Goal: Transaction & Acquisition: Purchase product/service

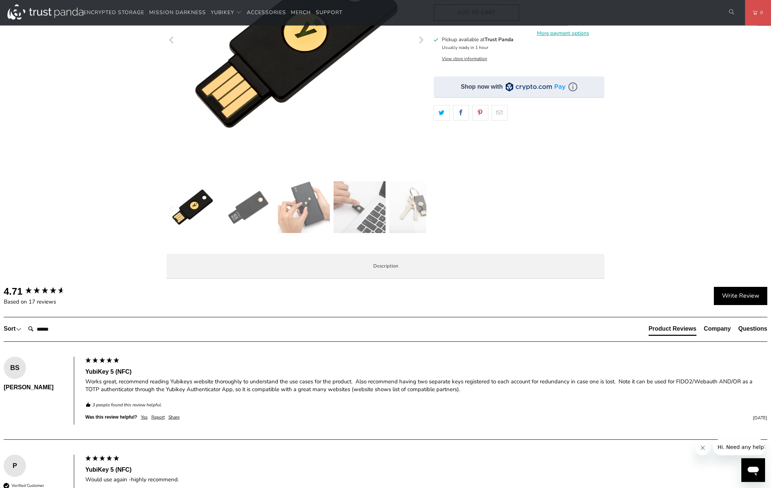
scroll to position [114, 0]
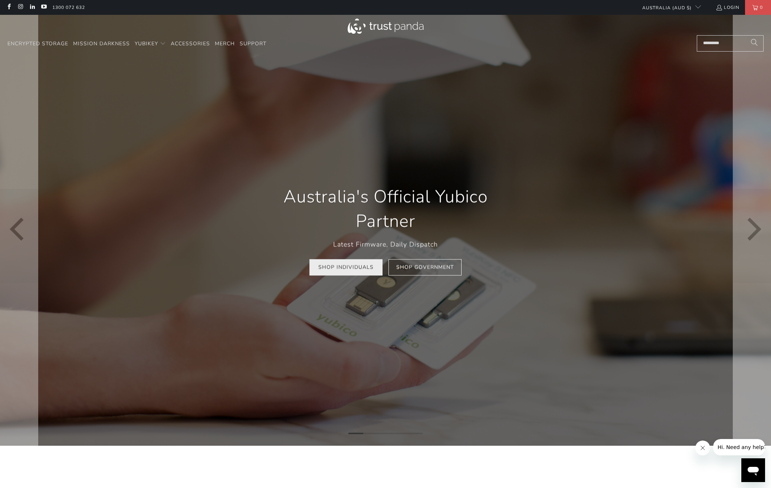
click at [345, 266] on link "Shop Individuals" at bounding box center [345, 267] width 73 height 17
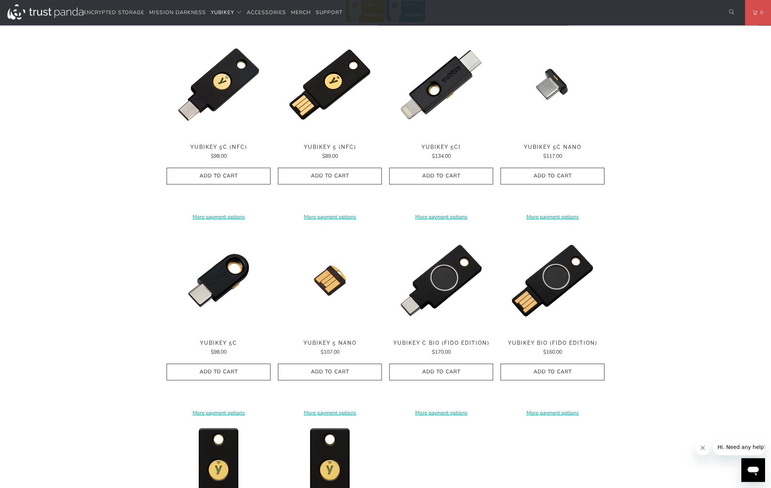
scroll to position [396, 0]
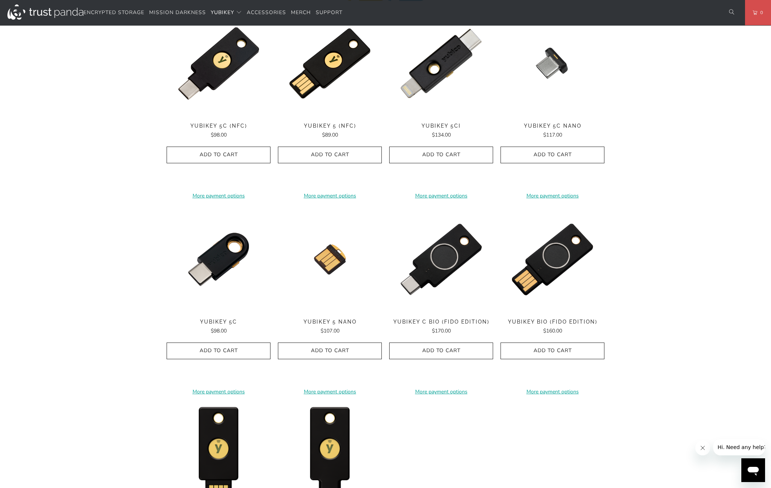
click at [100, 128] on div "Home / YubiKey for Businesses and Professionals YubiKey 5 Series Multi-protocol…" at bounding box center [385, 136] width 771 height 951
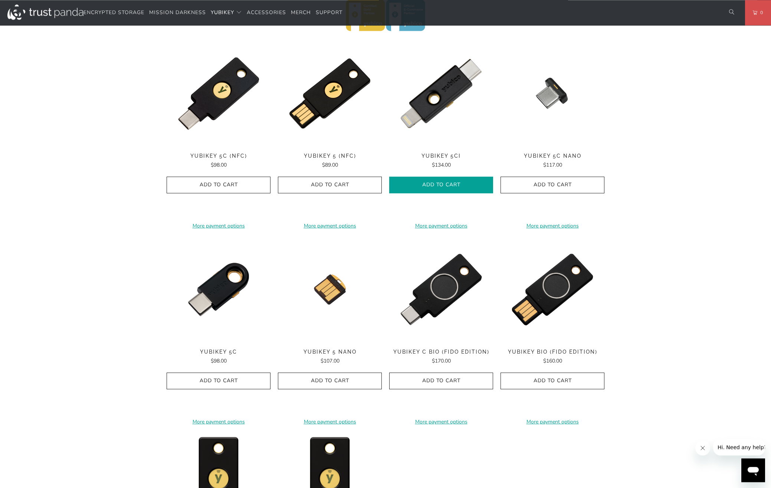
scroll to position [365, 0]
click at [146, 92] on div "Home / YubiKey for Businesses and Professionals YubiKey 5 Series Multi-protocol…" at bounding box center [385, 166] width 771 height 951
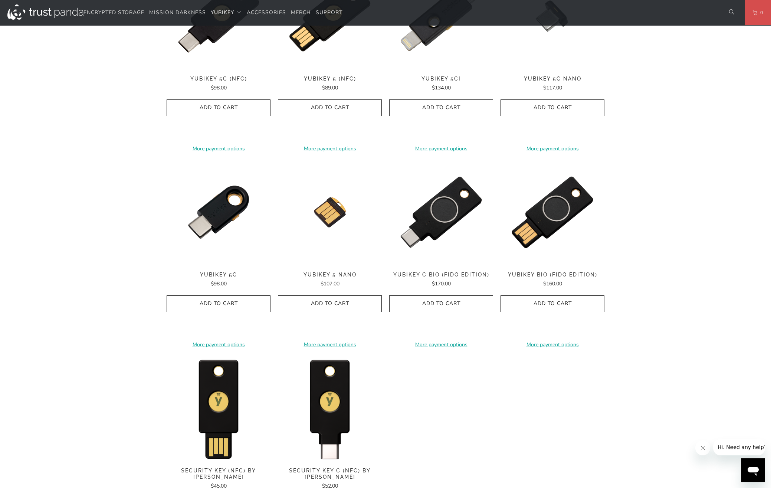
scroll to position [358, 0]
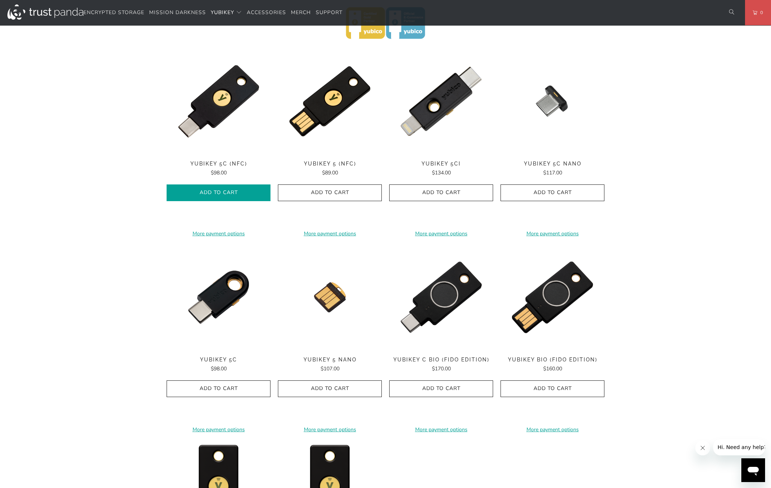
click at [216, 194] on icon "button" at bounding box center [219, 193] width 12 height 12
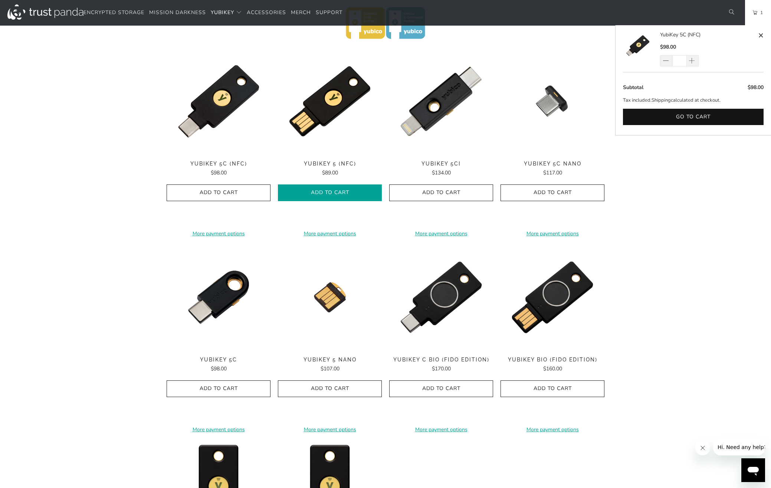
click at [322, 194] on span "Add to Cart" at bounding box center [330, 193] width 88 height 6
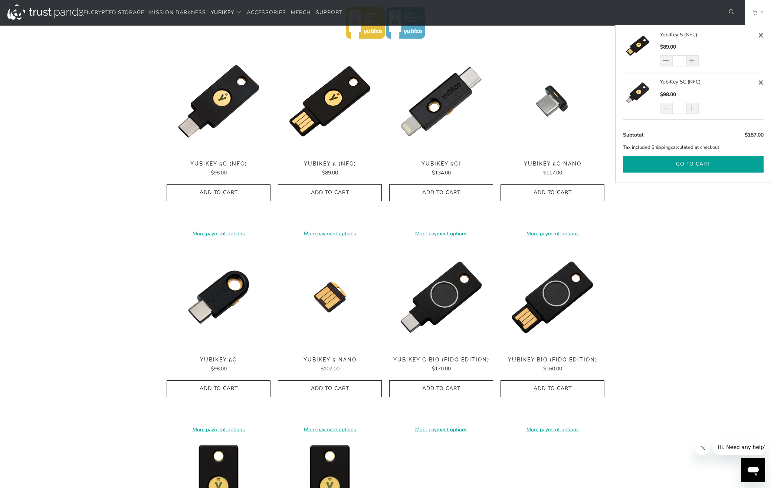
click at [695, 164] on button "Go to cart" at bounding box center [693, 164] width 141 height 17
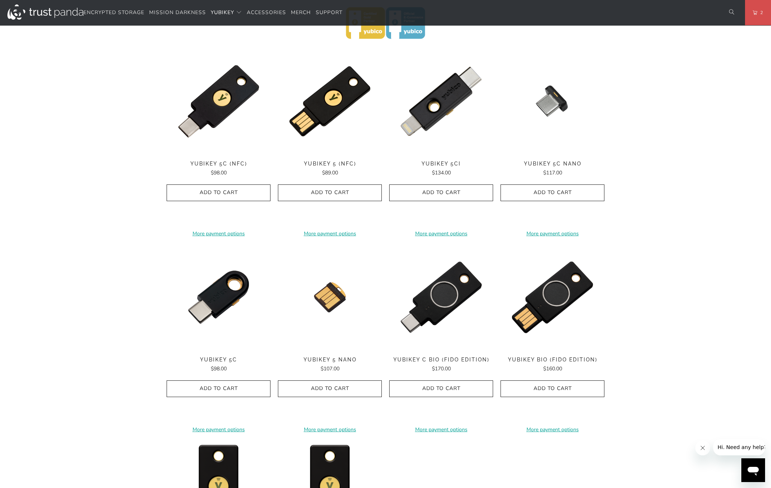
click at [49, 146] on div "Home / YubiKey for Businesses and Professionals YubiKey 5 Series Multi-protocol…" at bounding box center [385, 173] width 771 height 951
click at [114, 196] on div "Home / YubiKey for Businesses and Professionals YubiKey 5 Series Multi-protocol…" at bounding box center [385, 173] width 771 height 951
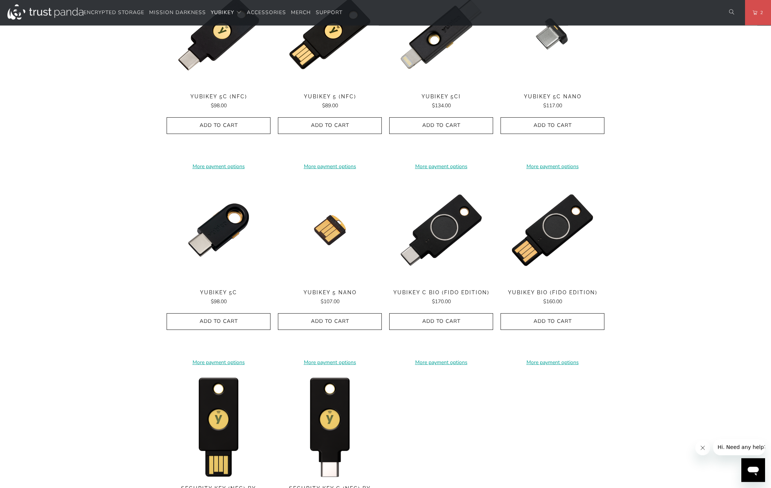
scroll to position [396, 0]
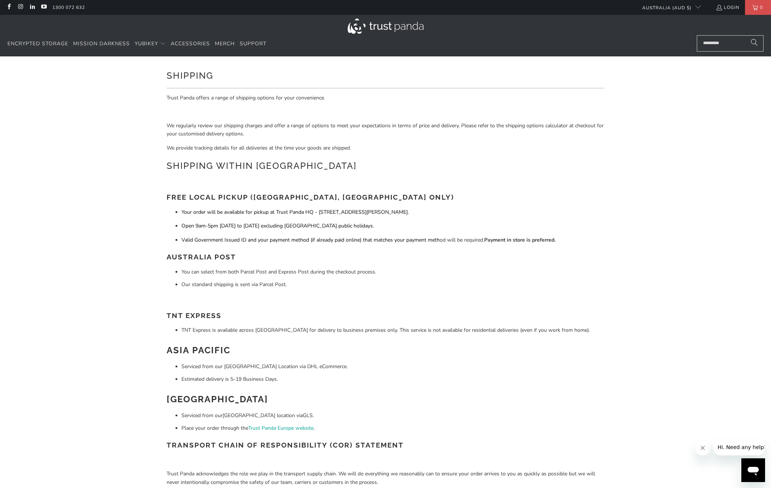
scroll to position [76, 0]
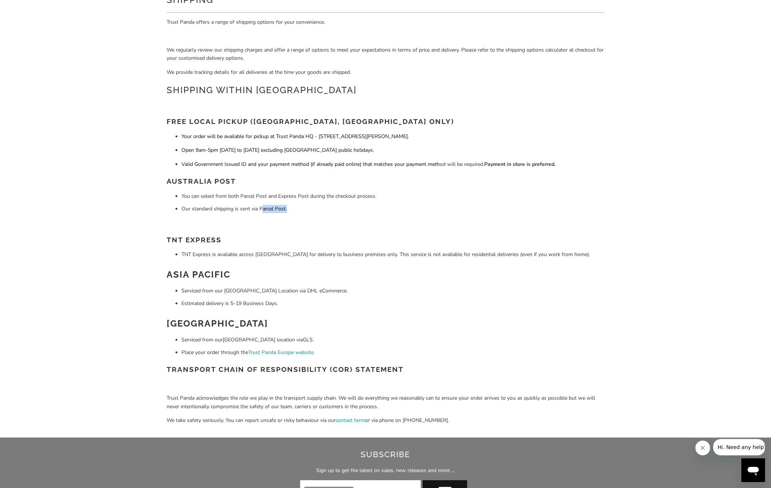
drag, startPoint x: 307, startPoint y: 216, endPoint x: 262, endPoint y: 208, distance: 46.4
click at [261, 208] on div "Trust Panda offers a range of shipping options for your convenience. We regular…" at bounding box center [386, 225] width 438 height 414
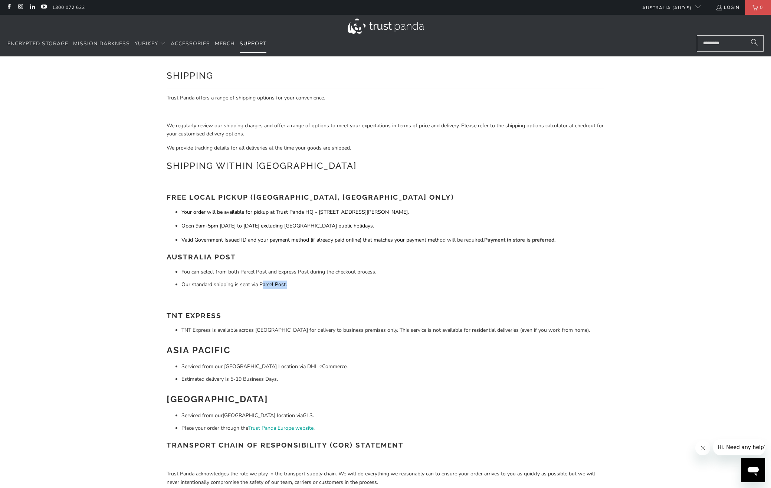
click at [253, 41] on span "Support" at bounding box center [253, 43] width 27 height 7
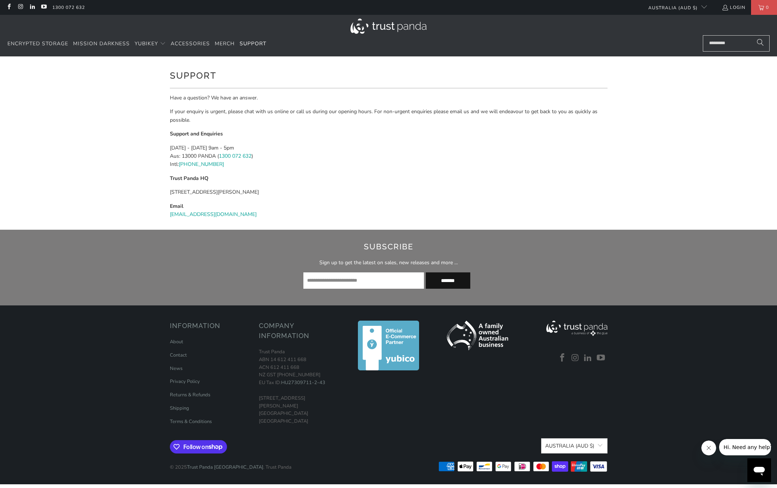
click at [446, 403] on div at bounding box center [478, 376] width 82 height 111
click at [183, 43] on span "Accessories" at bounding box center [190, 43] width 39 height 7
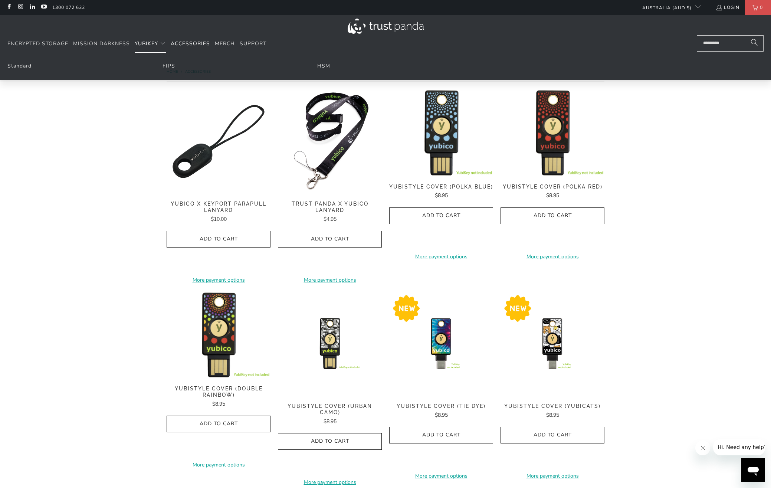
click at [160, 45] on summary "YubiKey" at bounding box center [150, 43] width 31 height 17
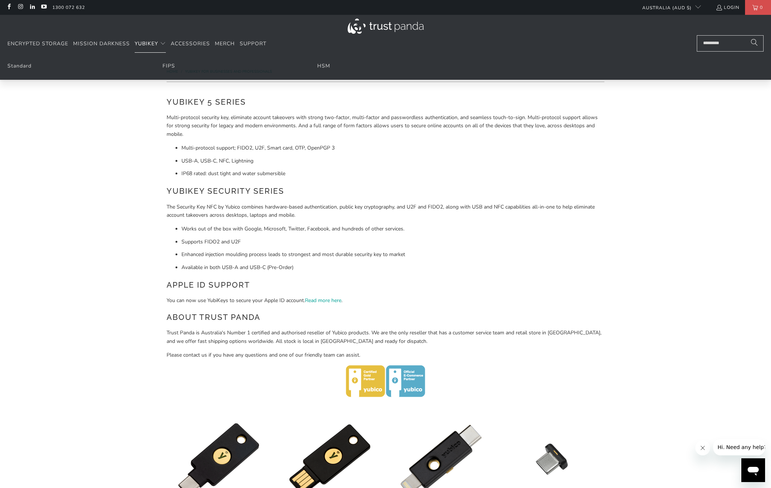
click at [164, 48] on summary "YubiKey" at bounding box center [150, 43] width 31 height 17
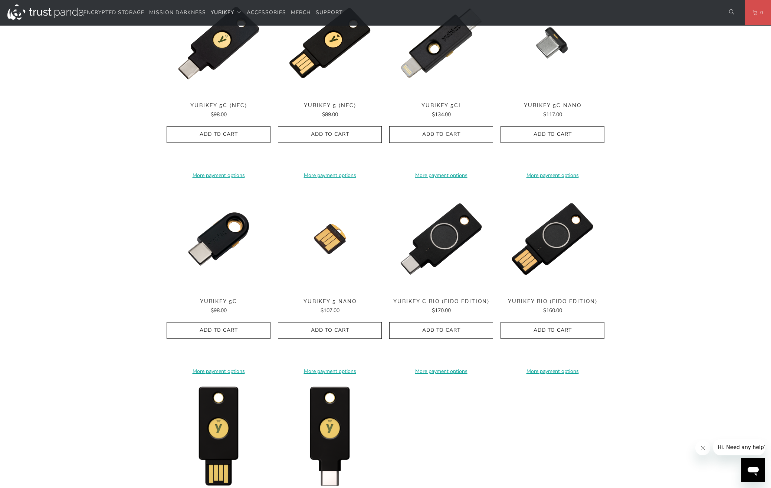
scroll to position [378, 0]
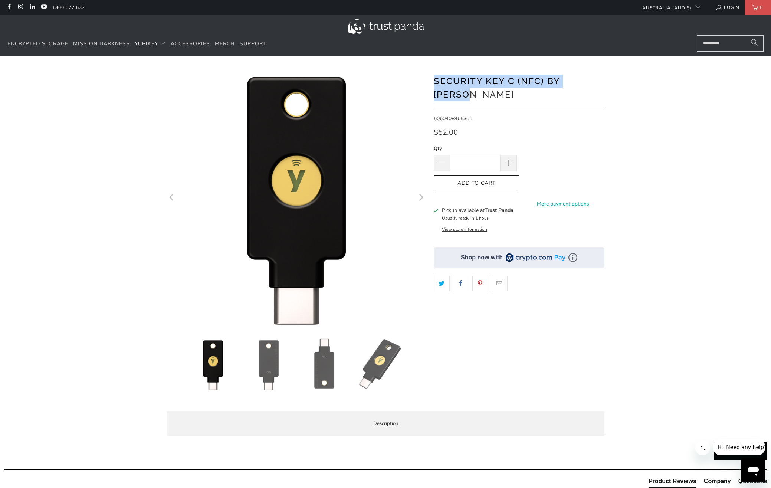
drag, startPoint x: 577, startPoint y: 79, endPoint x: 435, endPoint y: 78, distance: 141.4
click at [435, 78] on div at bounding box center [385, 255] width 445 height 374
copy h1 "Security Key C (NFC) by Yubico"
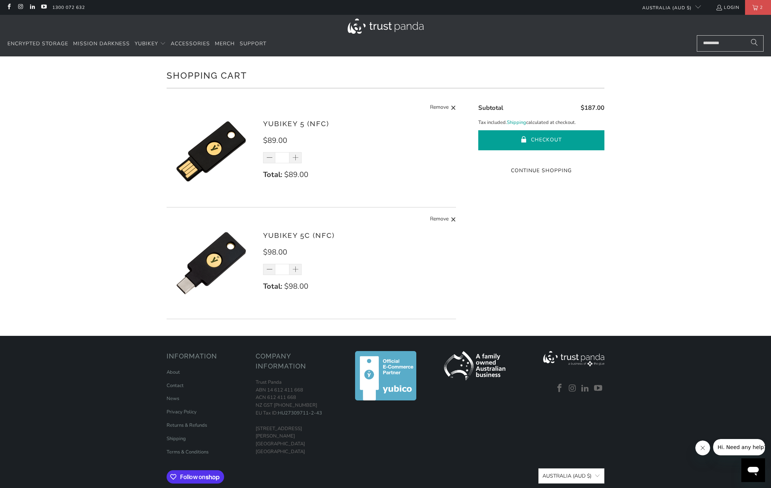
click at [545, 141] on button "Checkout" at bounding box center [541, 140] width 126 height 20
